Goal: Check status: Check status

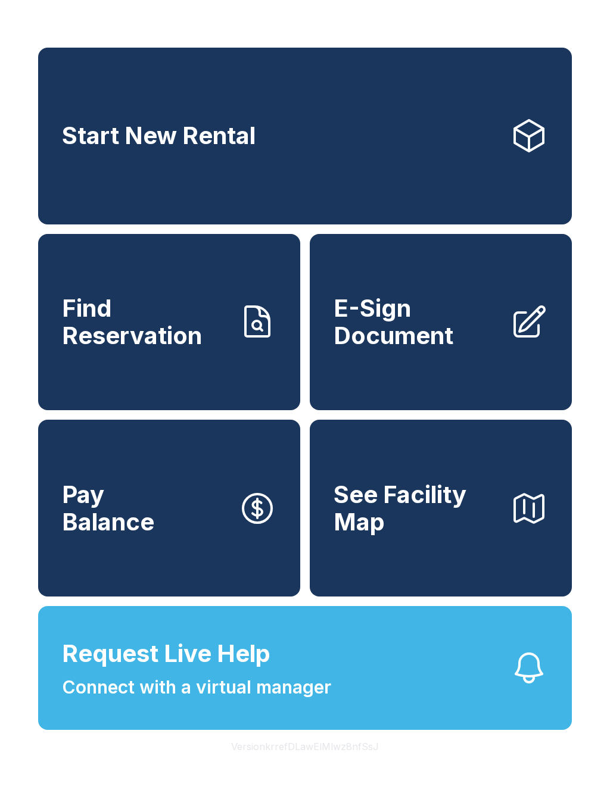
click at [188, 321] on span "Find Reservation" at bounding box center [145, 322] width 167 height 54
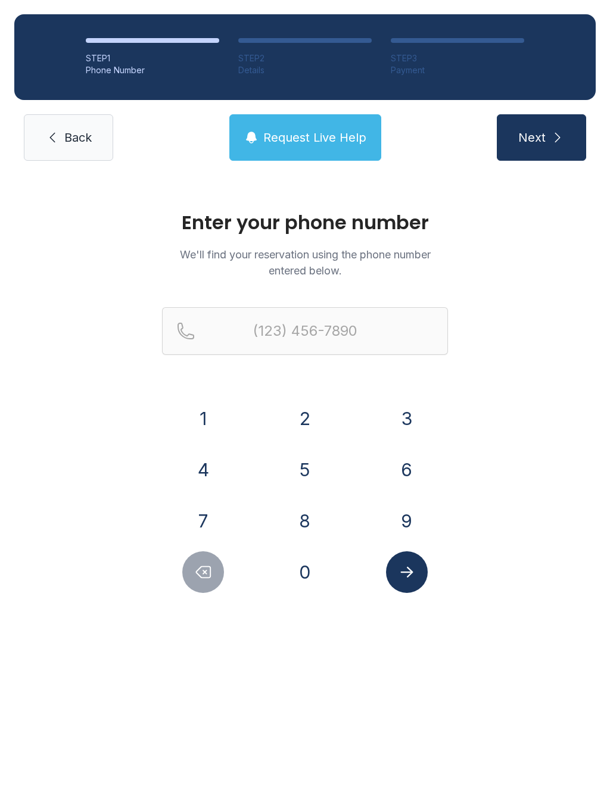
click at [206, 513] on button "7" at bounding box center [203, 521] width 42 height 42
click at [208, 415] on button "1" at bounding box center [203, 419] width 42 height 42
click at [404, 471] on button "6" at bounding box center [407, 470] width 42 height 42
click at [317, 516] on button "8" at bounding box center [305, 521] width 42 height 42
click at [417, 466] on button "6" at bounding box center [407, 470] width 42 height 42
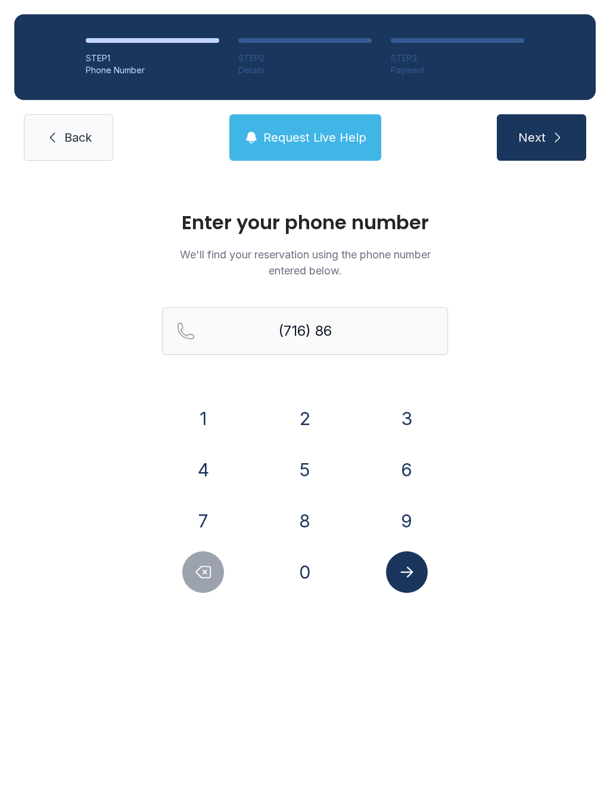
click at [320, 583] on button "0" at bounding box center [305, 573] width 42 height 42
click at [303, 529] on button "8" at bounding box center [305, 521] width 42 height 42
click at [303, 528] on button "8" at bounding box center [305, 521] width 42 height 42
click at [214, 529] on button "7" at bounding box center [203, 521] width 42 height 42
click at [393, 507] on button "9" at bounding box center [407, 521] width 42 height 42
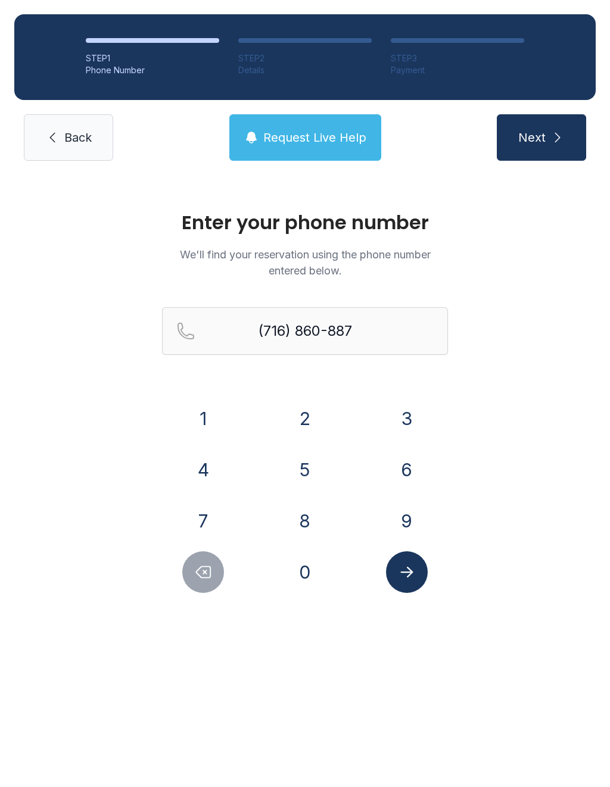
type input "[PHONE_NUMBER]"
click at [409, 573] on icon "Submit lookup form" at bounding box center [406, 572] width 13 height 11
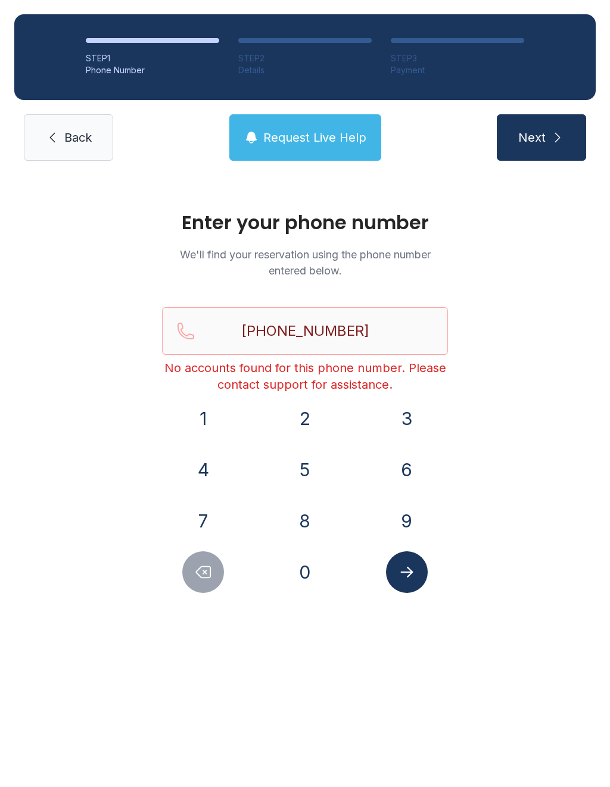
click at [76, 120] on link "Back" at bounding box center [68, 137] width 89 height 46
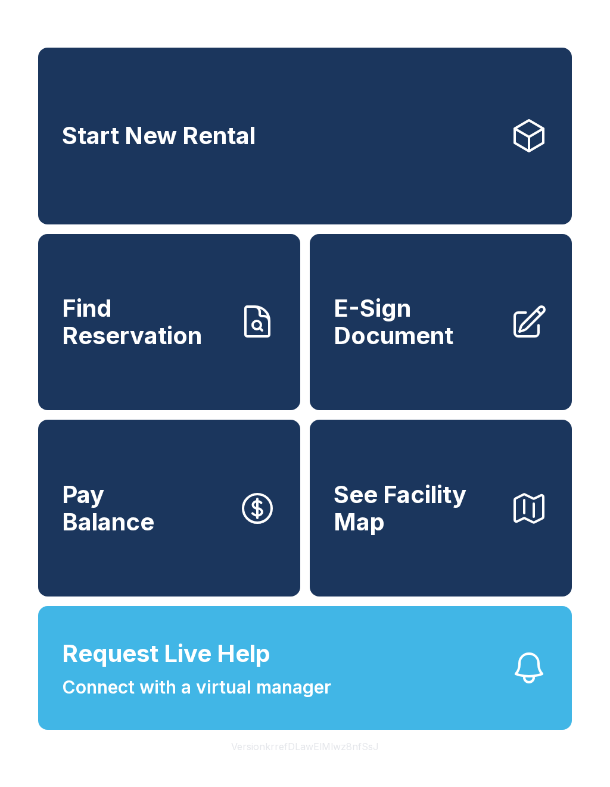
click at [468, 681] on button "Request Live Help Connect with a virtual manager" at bounding box center [305, 668] width 534 height 124
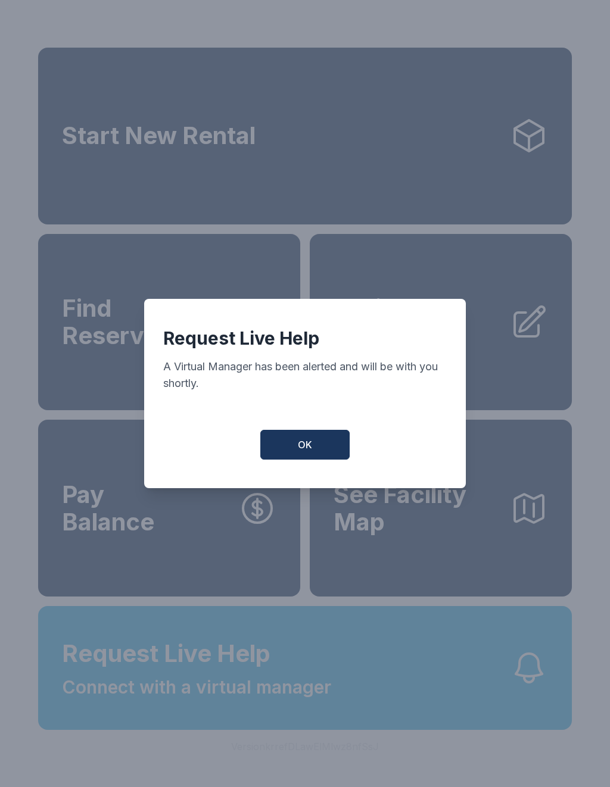
click at [311, 441] on button "OK" at bounding box center [304, 445] width 89 height 30
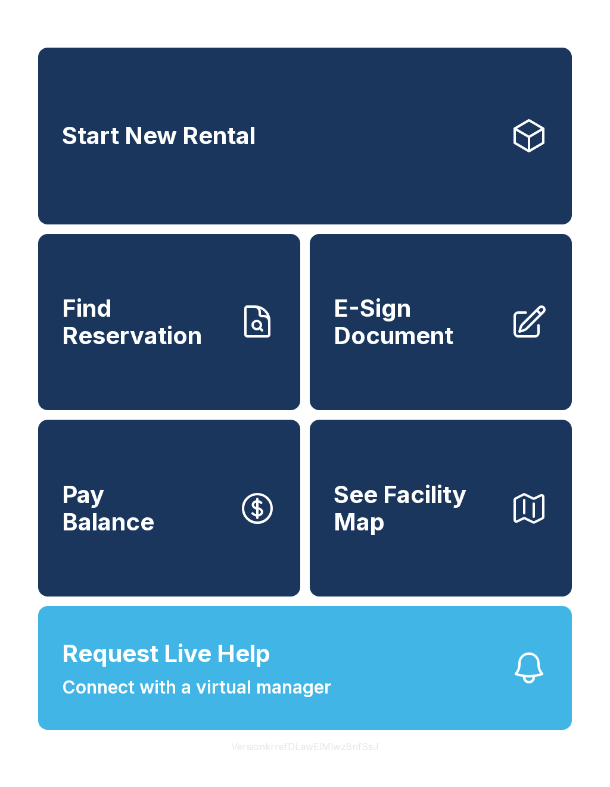
click at [441, 698] on button "Request Live Help Connect with a virtual manager" at bounding box center [305, 668] width 534 height 124
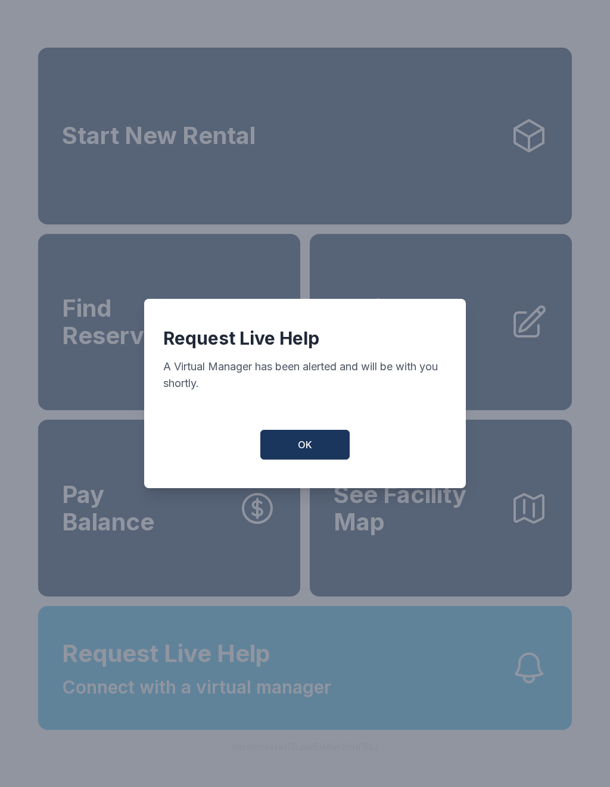
click at [321, 438] on button "OK" at bounding box center [304, 445] width 89 height 30
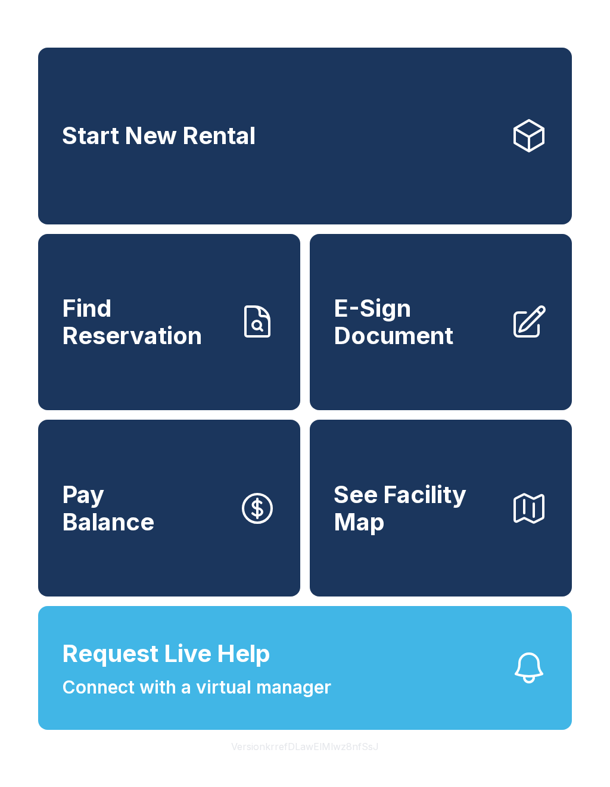
click at [428, 699] on button "Request Live Help Connect with a virtual manager" at bounding box center [305, 668] width 534 height 124
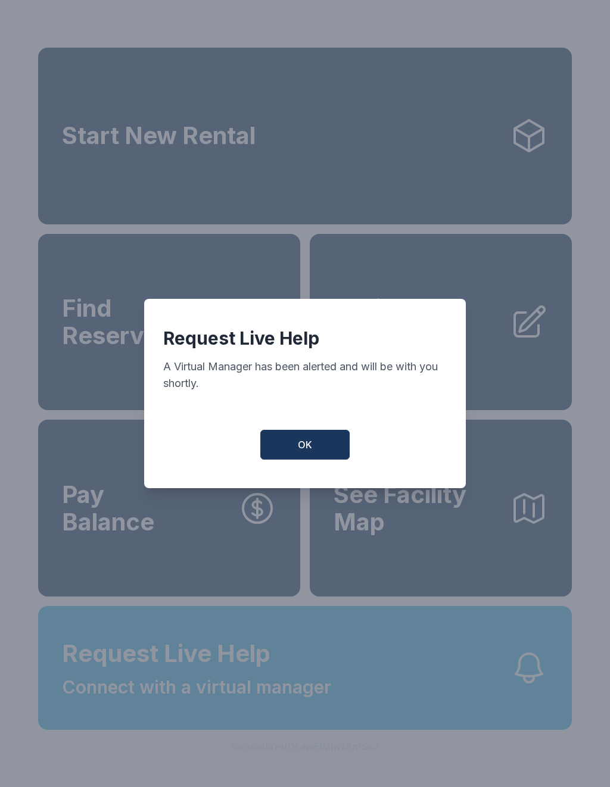
click at [313, 443] on button "OK" at bounding box center [304, 445] width 89 height 30
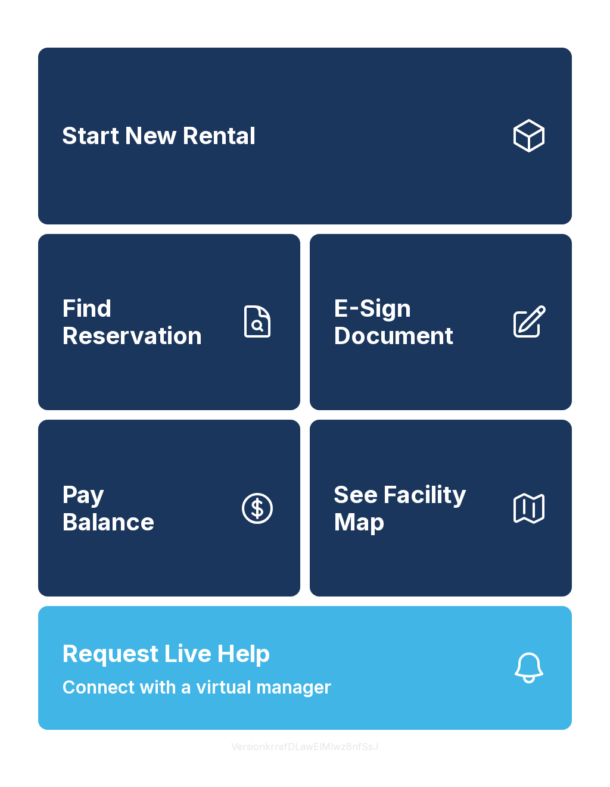
click at [144, 349] on span "Find Reservation" at bounding box center [145, 322] width 167 height 54
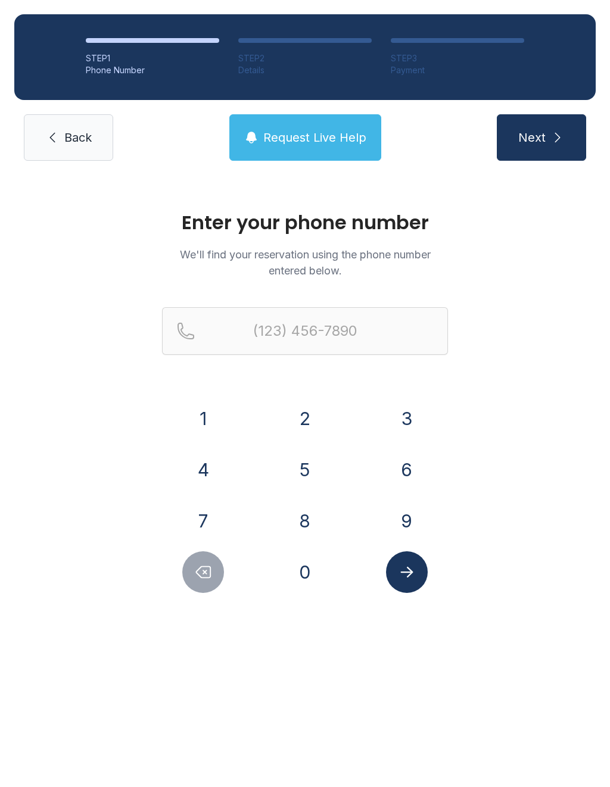
click at [410, 515] on button "9" at bounding box center [407, 521] width 42 height 42
click at [313, 577] on button "0" at bounding box center [305, 573] width 42 height 42
click at [209, 418] on button "1" at bounding box center [203, 419] width 42 height 42
click at [402, 475] on button "6" at bounding box center [407, 470] width 42 height 42
click at [306, 471] on button "5" at bounding box center [305, 470] width 42 height 42
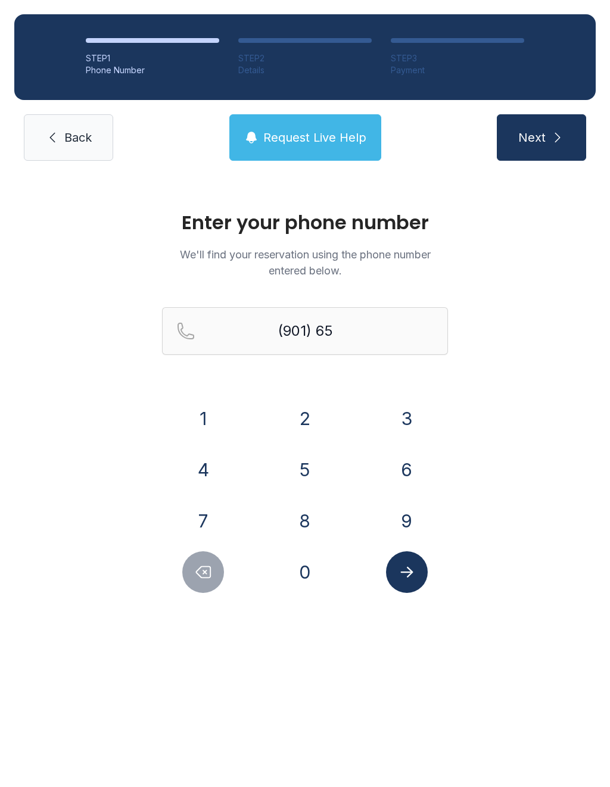
click at [219, 416] on button "1" at bounding box center [203, 419] width 42 height 42
click at [312, 519] on button "8" at bounding box center [305, 521] width 42 height 42
click at [210, 470] on button "4" at bounding box center [203, 470] width 42 height 42
click at [204, 422] on button "1" at bounding box center [203, 419] width 42 height 42
click at [203, 421] on button "1" at bounding box center [203, 419] width 42 height 42
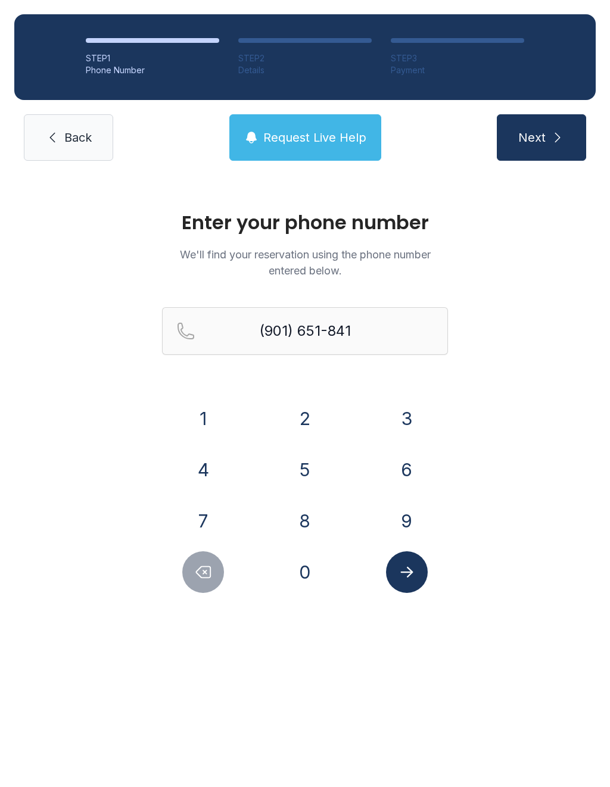
type input "[PHONE_NUMBER]"
click at [412, 563] on button "Submit lookup form" at bounding box center [407, 573] width 42 height 42
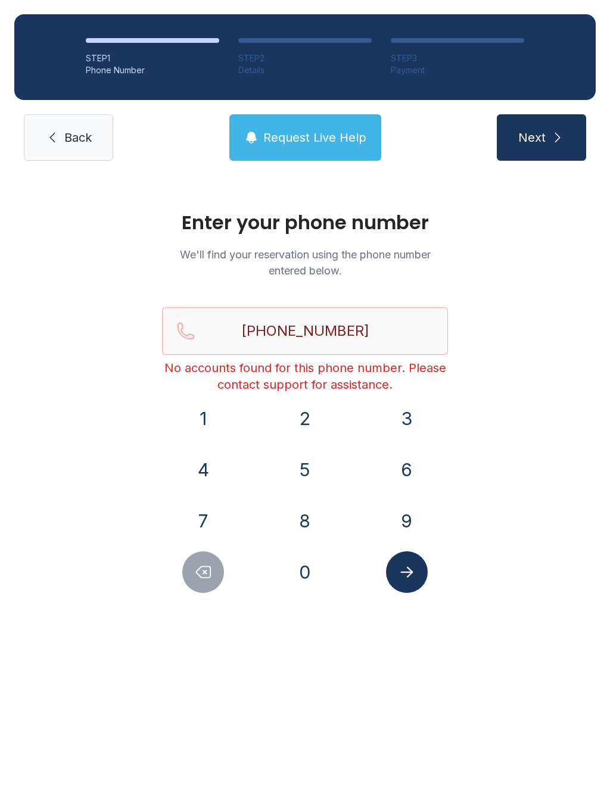
click at [555, 140] on icon "submit" at bounding box center [557, 137] width 14 height 14
click at [317, 137] on span "Request Live Help" at bounding box center [314, 137] width 103 height 17
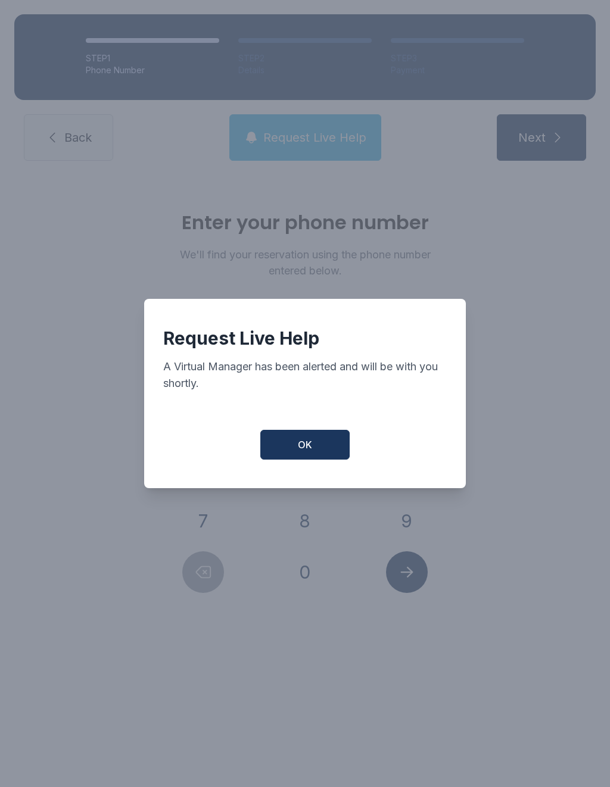
click at [301, 438] on button "OK" at bounding box center [304, 445] width 89 height 30
